Goal: Information Seeking & Learning: Learn about a topic

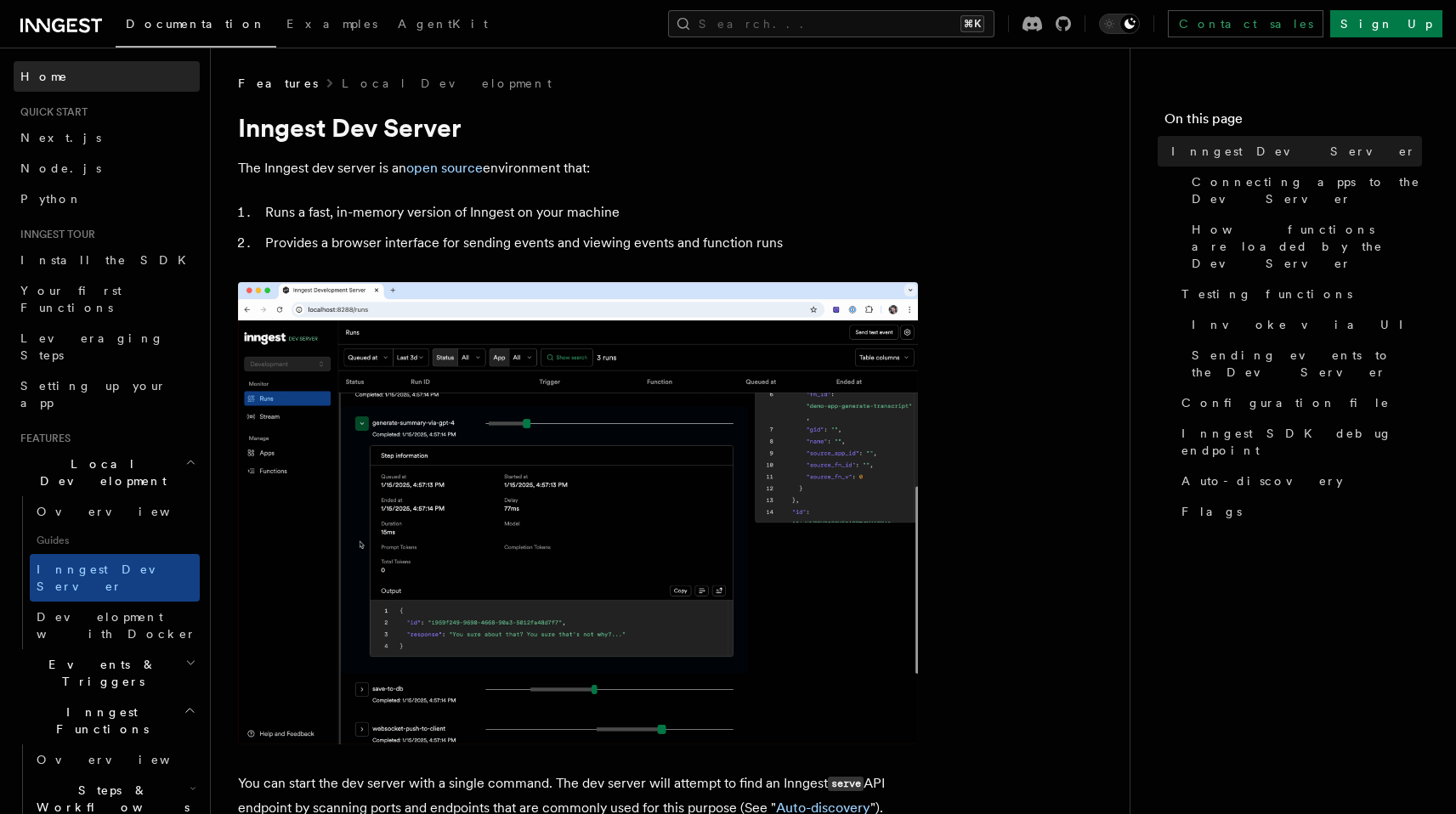
click at [47, 83] on span "Home" at bounding box center [44, 76] width 48 height 17
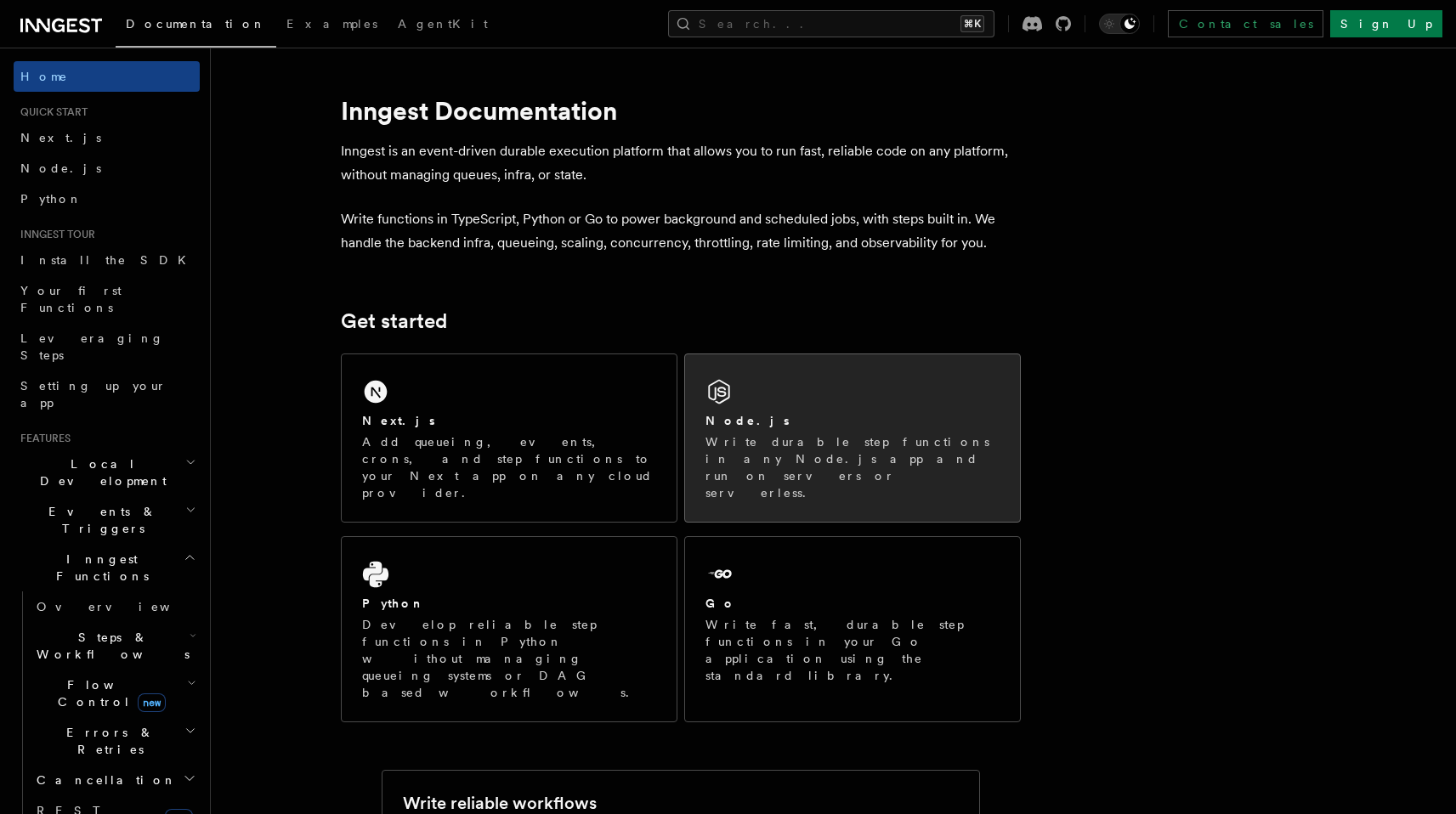
click at [798, 394] on div "Node.js Write durable step functions in any Node.js app and run on servers or s…" at bounding box center [852, 438] width 335 height 167
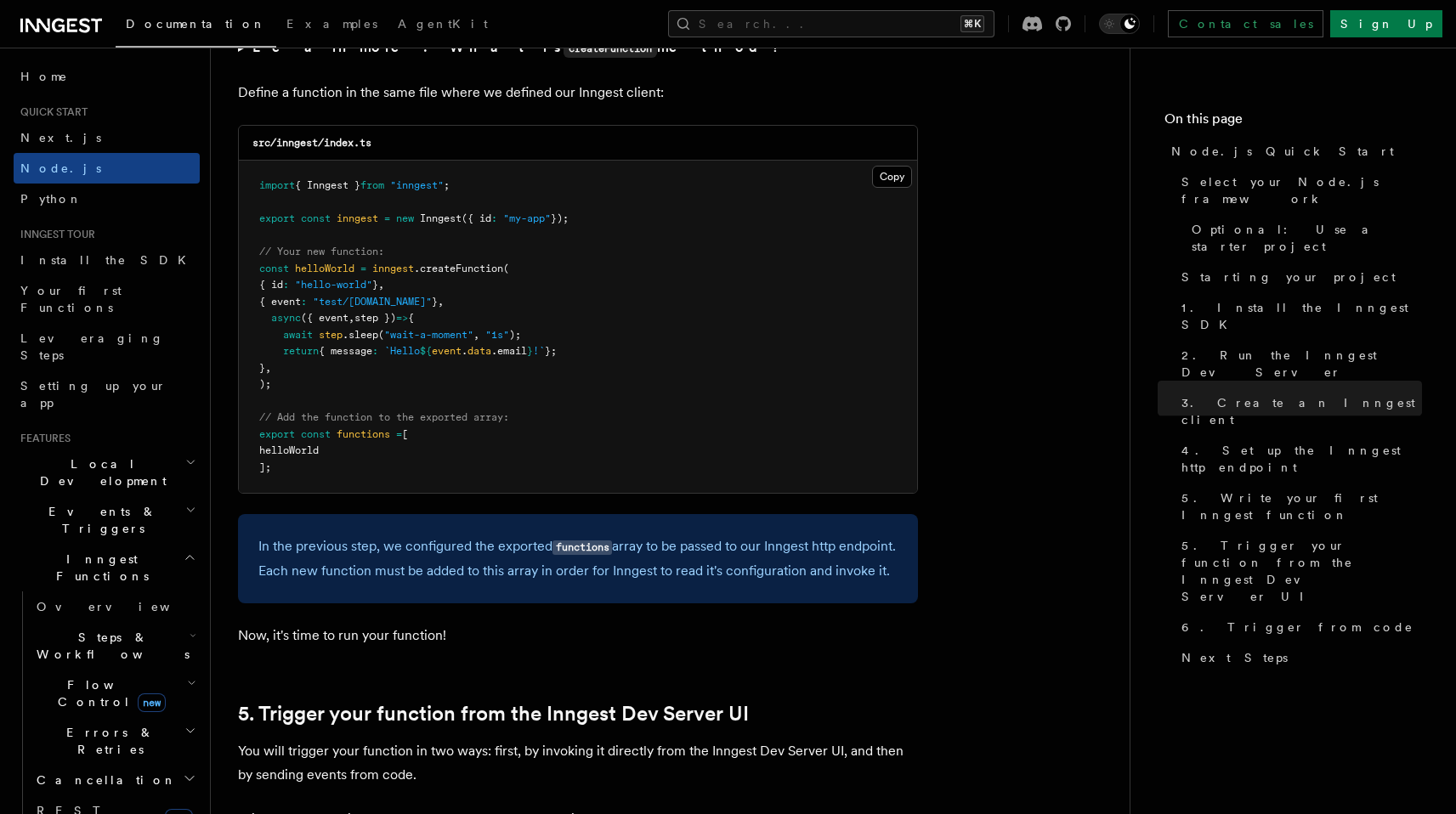
scroll to position [3487, 0]
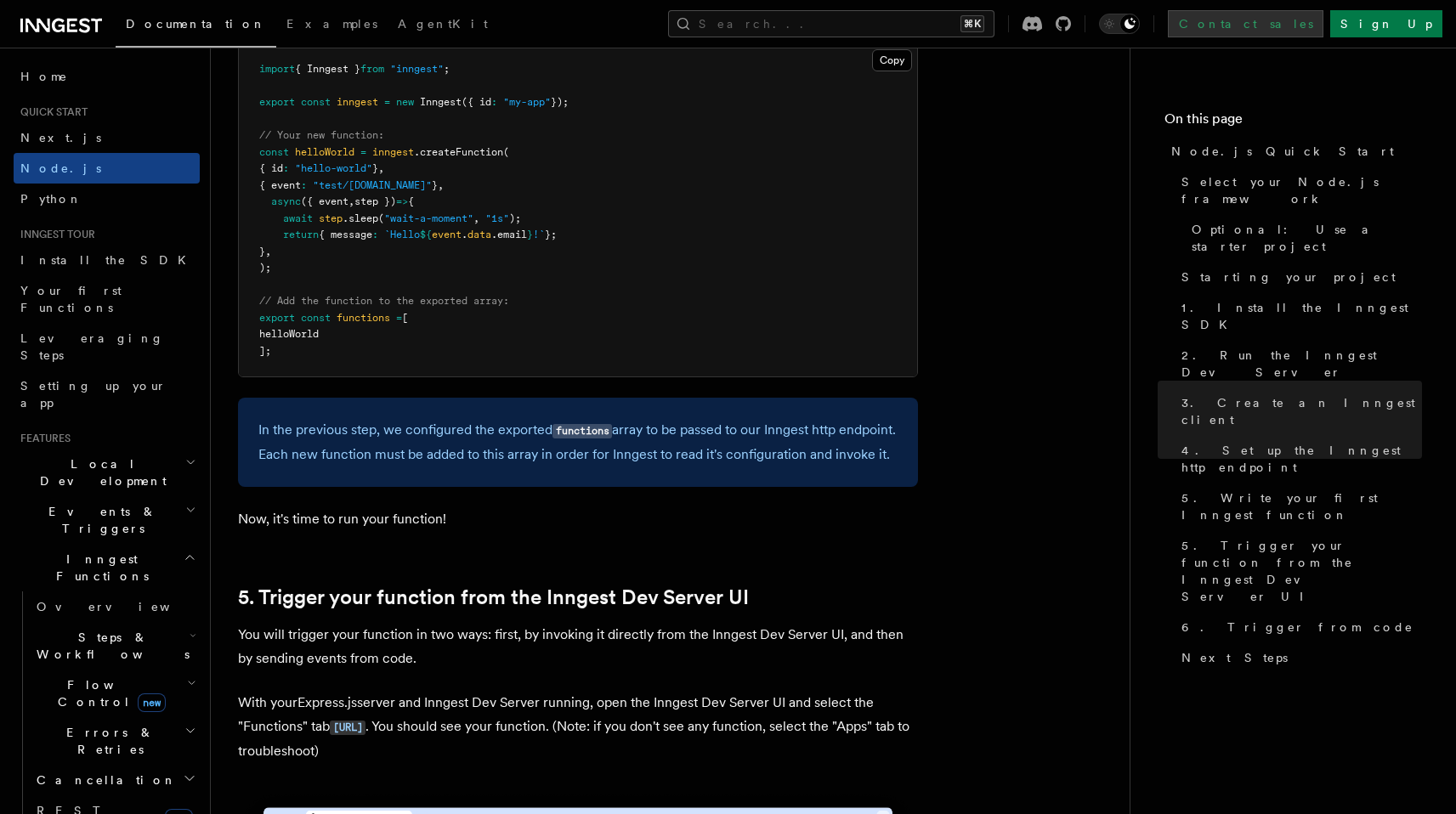
click at [1323, 26] on link "Contact sales" at bounding box center [1246, 23] width 156 height 27
